Goal: Task Accomplishment & Management: Manage account settings

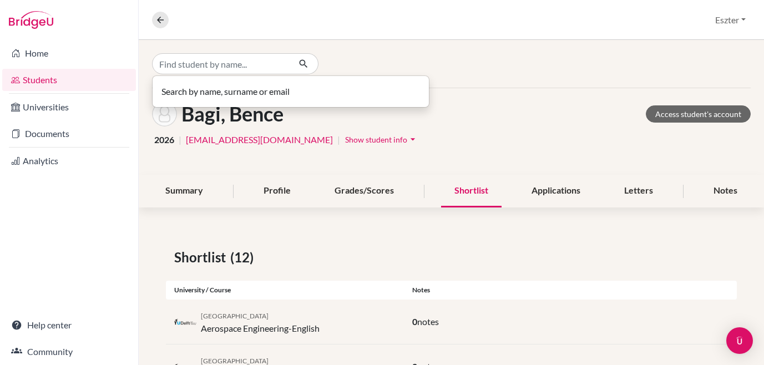
click at [255, 66] on input "Find student by name..." at bounding box center [221, 63] width 138 height 21
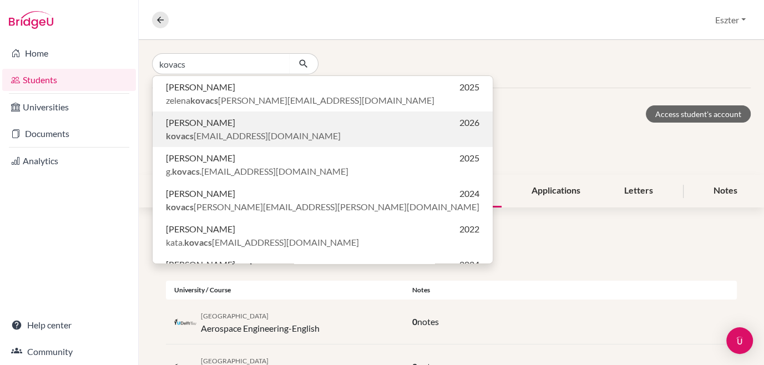
type input "kovacs"
click at [206, 124] on span "[PERSON_NAME]" at bounding box center [200, 122] width 69 height 13
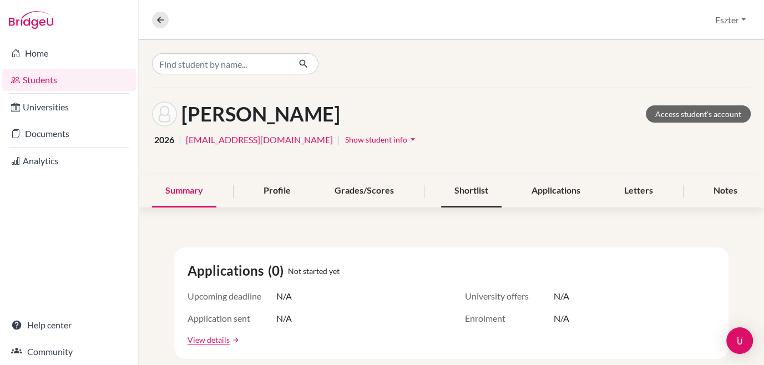
click at [463, 190] on div "Shortlist" at bounding box center [471, 191] width 60 height 33
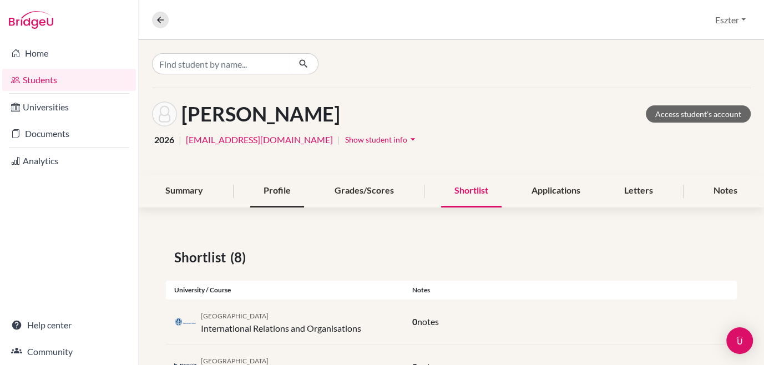
click at [285, 186] on div "Profile" at bounding box center [277, 191] width 54 height 33
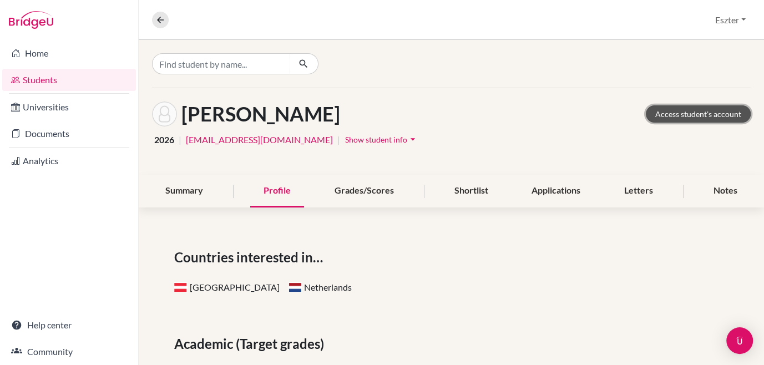
click at [675, 112] on link "Access student's account" at bounding box center [698, 113] width 105 height 17
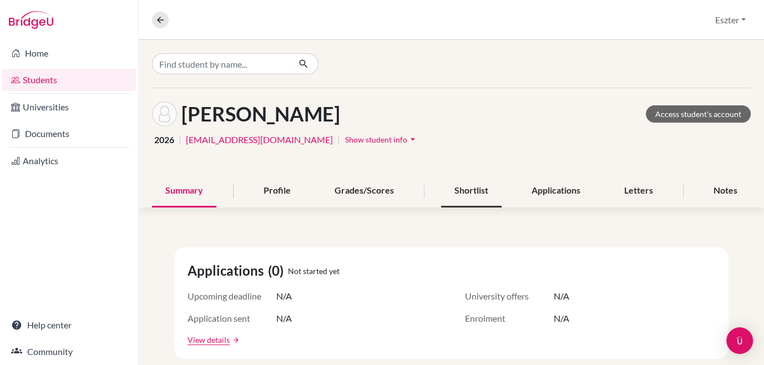
click at [459, 191] on div "Shortlist" at bounding box center [471, 191] width 60 height 33
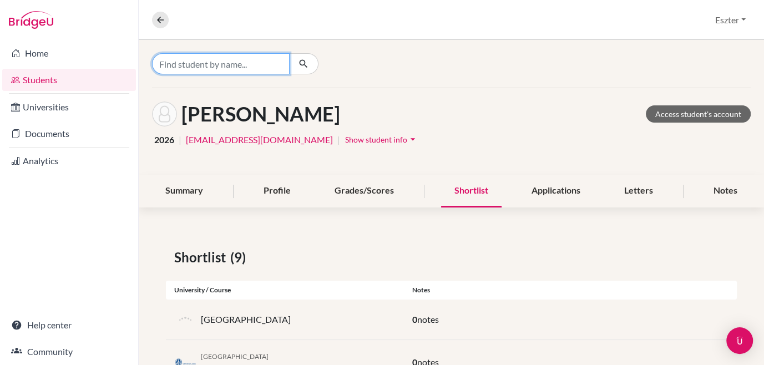
click at [259, 65] on input "Find student by name..." at bounding box center [221, 63] width 138 height 21
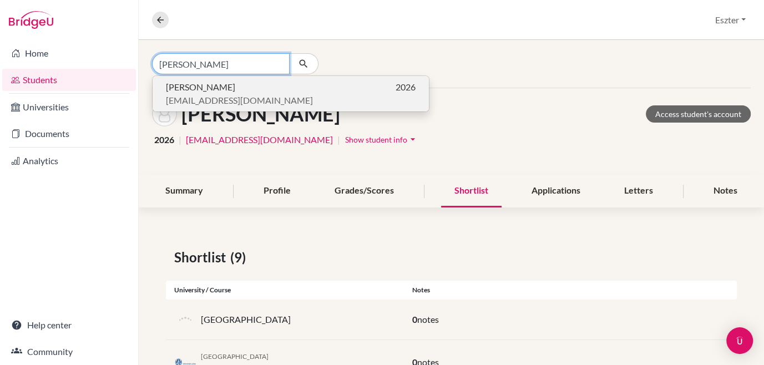
type input "[PERSON_NAME]"
click at [245, 83] on p "[PERSON_NAME] 2026" at bounding box center [291, 86] width 250 height 13
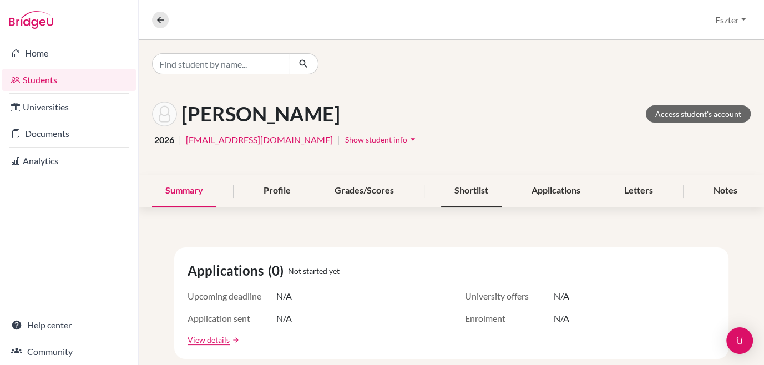
click at [474, 188] on div "Shortlist" at bounding box center [471, 191] width 60 height 33
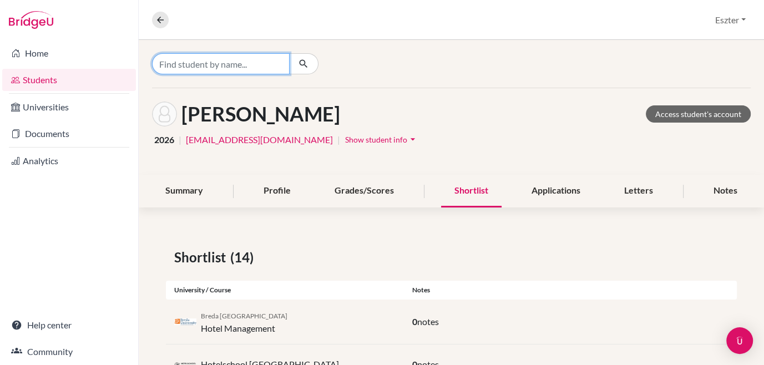
click at [245, 63] on input "Find student by name..." at bounding box center [221, 63] width 138 height 21
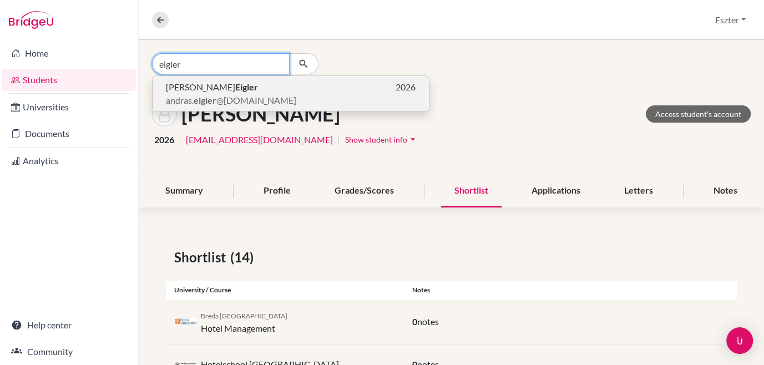
type input "eigler"
click at [226, 85] on p "[PERSON_NAME] 2026" at bounding box center [291, 86] width 250 height 13
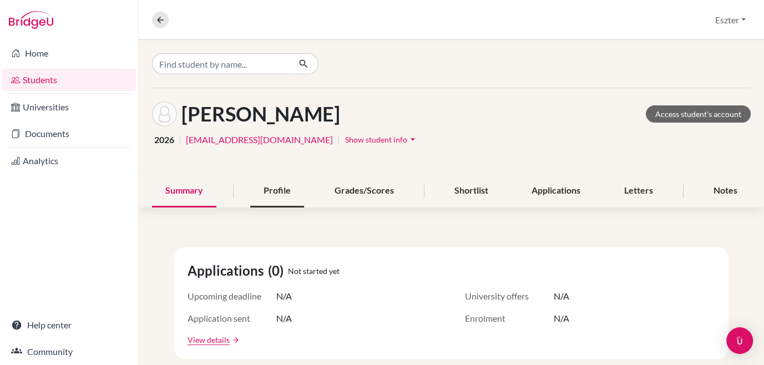
click at [276, 184] on div "Profile" at bounding box center [277, 191] width 54 height 33
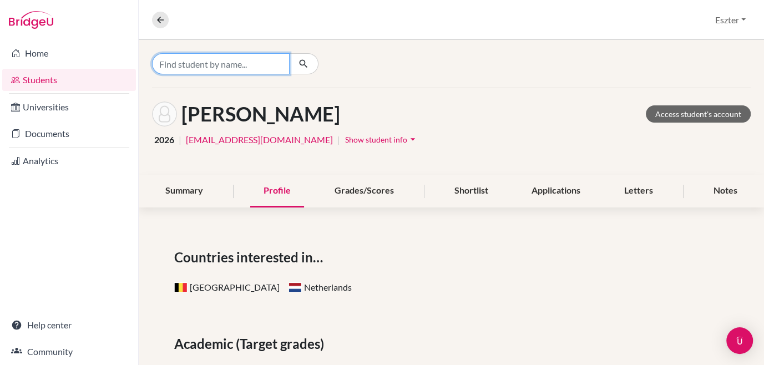
click at [238, 55] on input "Find student by name..." at bounding box center [221, 63] width 138 height 21
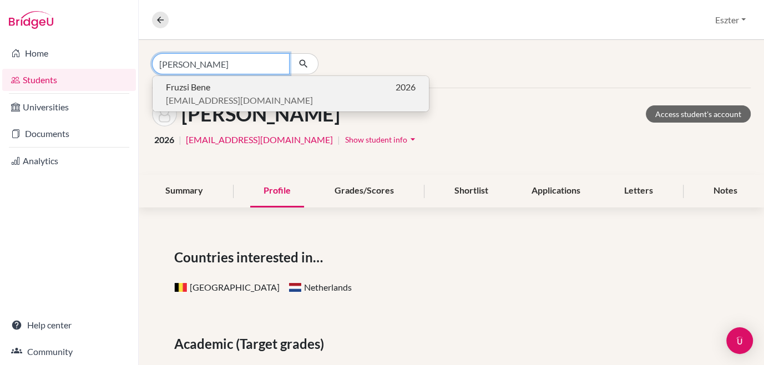
type input "Bene Fruzsi"
click at [214, 88] on p "Fruzsi Bene 2026" at bounding box center [291, 86] width 250 height 13
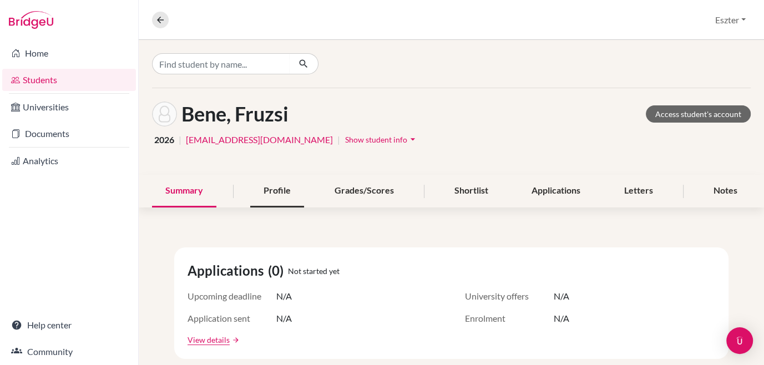
click at [274, 185] on div "Profile" at bounding box center [277, 191] width 54 height 33
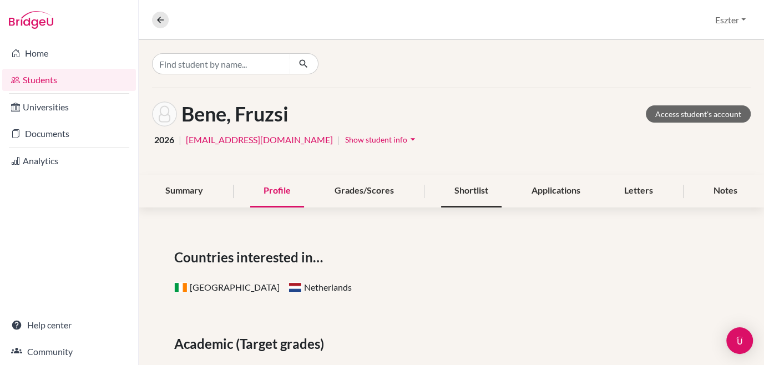
click at [473, 188] on div "Shortlist" at bounding box center [471, 191] width 60 height 33
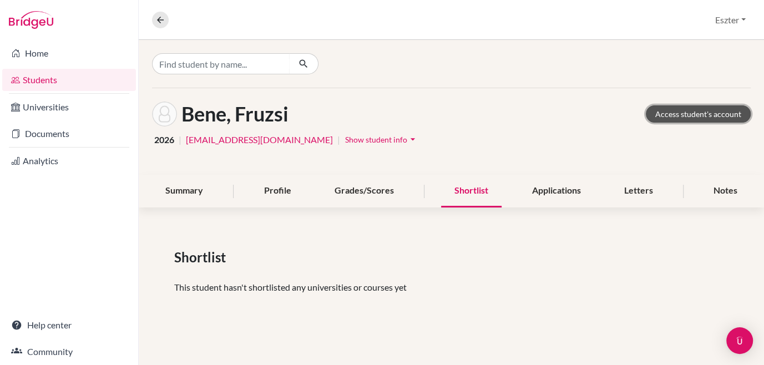
click at [715, 116] on link "Access student's account" at bounding box center [698, 113] width 105 height 17
